Goal: Task Accomplishment & Management: Manage account settings

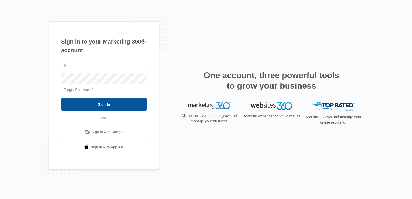
type input "[PERSON_NAME][EMAIL_ADDRESS][PERSON_NAME][DOMAIN_NAME]"
click at [101, 107] on input "Sign In" at bounding box center [104, 104] width 86 height 13
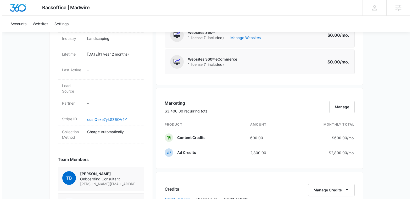
scroll to position [251, 0]
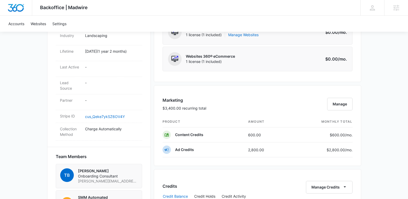
click at [338, 113] on div "Marketing $3,400.00 recurring total Manage" at bounding box center [257, 106] width 190 height 19
click at [339, 109] on button "Manage" at bounding box center [339, 104] width 25 height 13
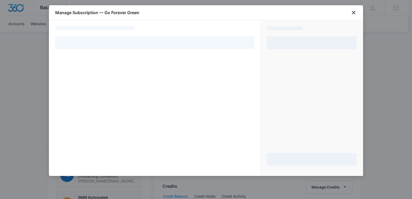
select select "pm_1RKLjxA4n8RTgNjUw0RALf9F"
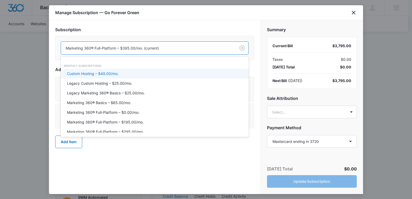
click at [148, 47] on div at bounding box center [147, 48] width 163 height 7
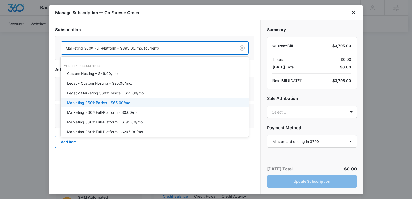
click at [123, 101] on p "Marketing 360® Basics – $65.00/mo." at bounding box center [99, 102] width 64 height 5
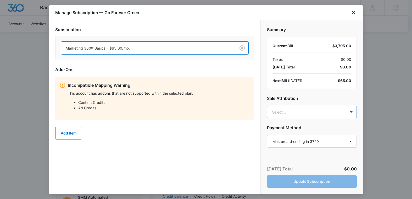
click at [290, 110] on body "Backoffice | Madwire Apps Settings [PERSON_NAME] Knoop [EMAIL_ADDRESS][PERSON_N…" at bounding box center [206, 110] width 412 height 723
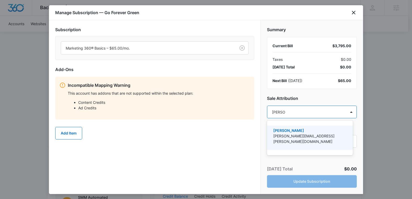
type input "[PERSON_NAME]"
click at [299, 129] on p "[PERSON_NAME]" at bounding box center [309, 129] width 72 height 5
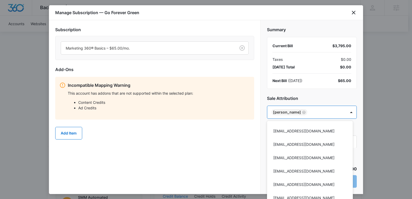
click at [217, 145] on div at bounding box center [206, 99] width 412 height 199
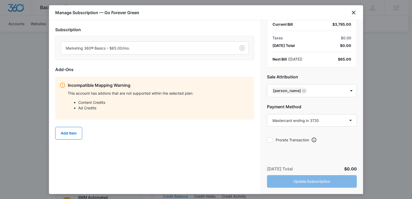
scroll to position [31, 0]
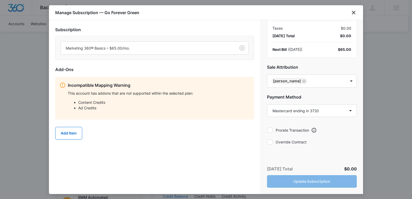
click at [311, 156] on div "Summary Current Bill $3,795.00 Taxes $0.00 [DATE] Total $0.00 Next Bill ( [DATE…" at bounding box center [311, 106] width 103 height 173
click at [313, 184] on div "[DATE] Total $0.00 Update Subscription" at bounding box center [312, 176] width 102 height 35
click at [271, 141] on icon at bounding box center [269, 141] width 5 height 5
click at [267, 141] on input "Override Contract" at bounding box center [267, 141] width 0 height 0
checkbox input "true"
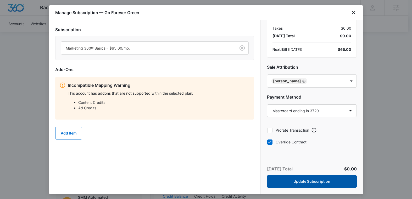
click at [311, 183] on button "Update Subscription" at bounding box center [312, 181] width 90 height 13
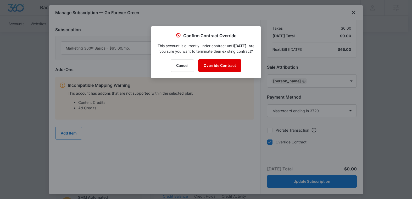
click at [219, 72] on button "Override Contract" at bounding box center [219, 65] width 43 height 13
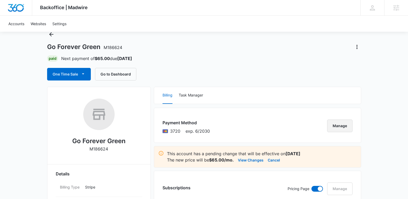
scroll to position [0, 0]
